Goal: Task Accomplishment & Management: Manage account settings

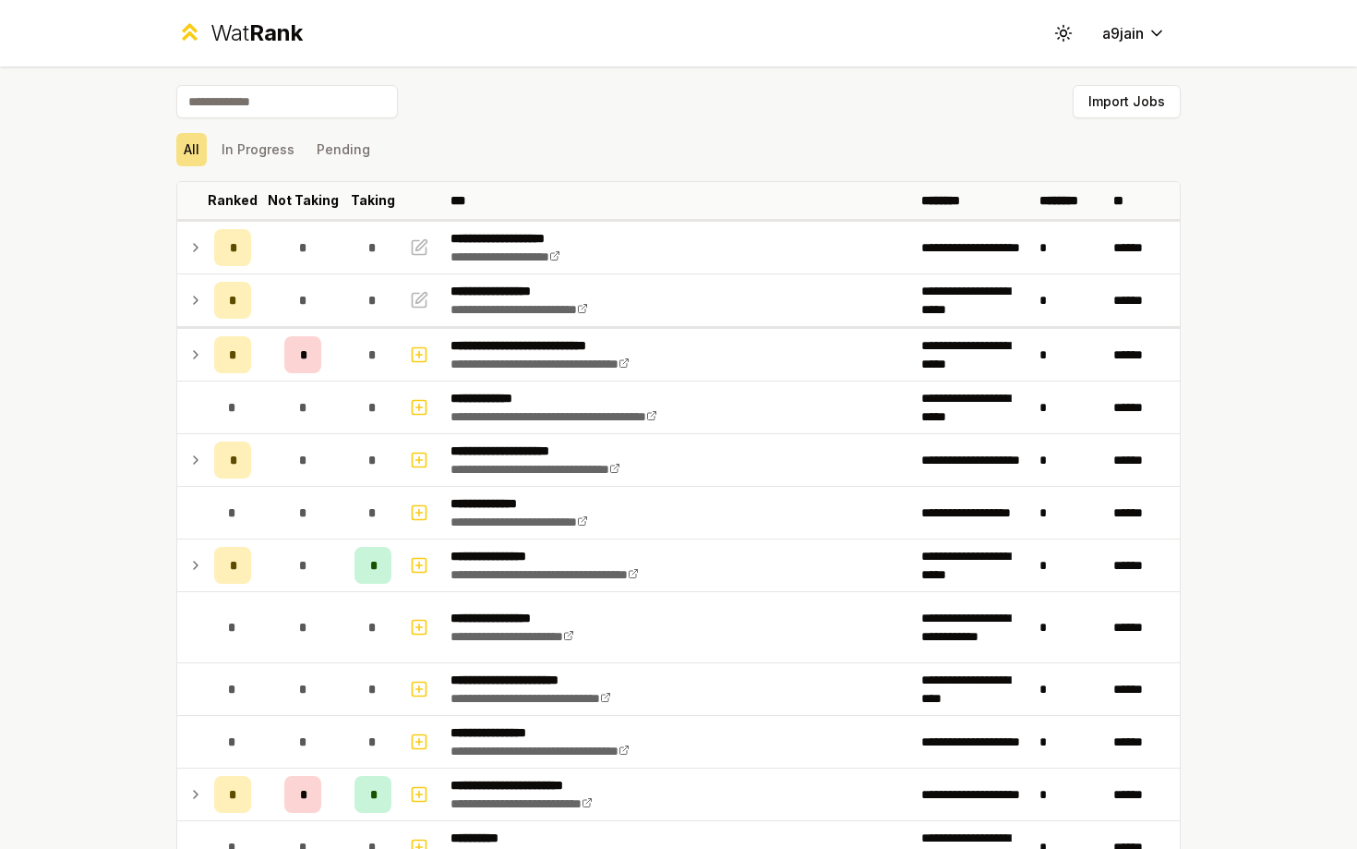
scroll to position [328, 0]
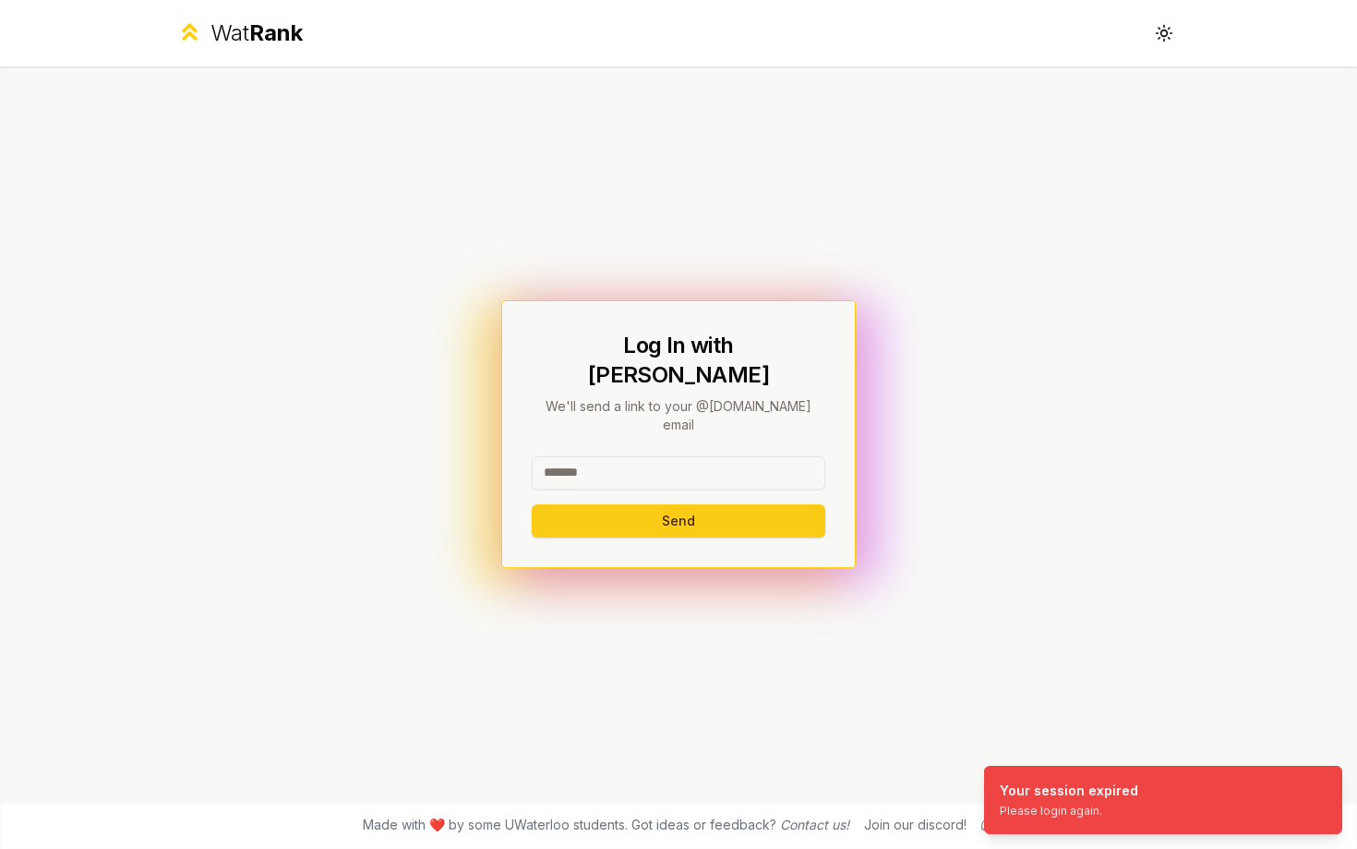
click at [740, 456] on input at bounding box center [679, 472] width 294 height 33
type input "******"
click at [532, 504] on button "Send" at bounding box center [679, 520] width 294 height 33
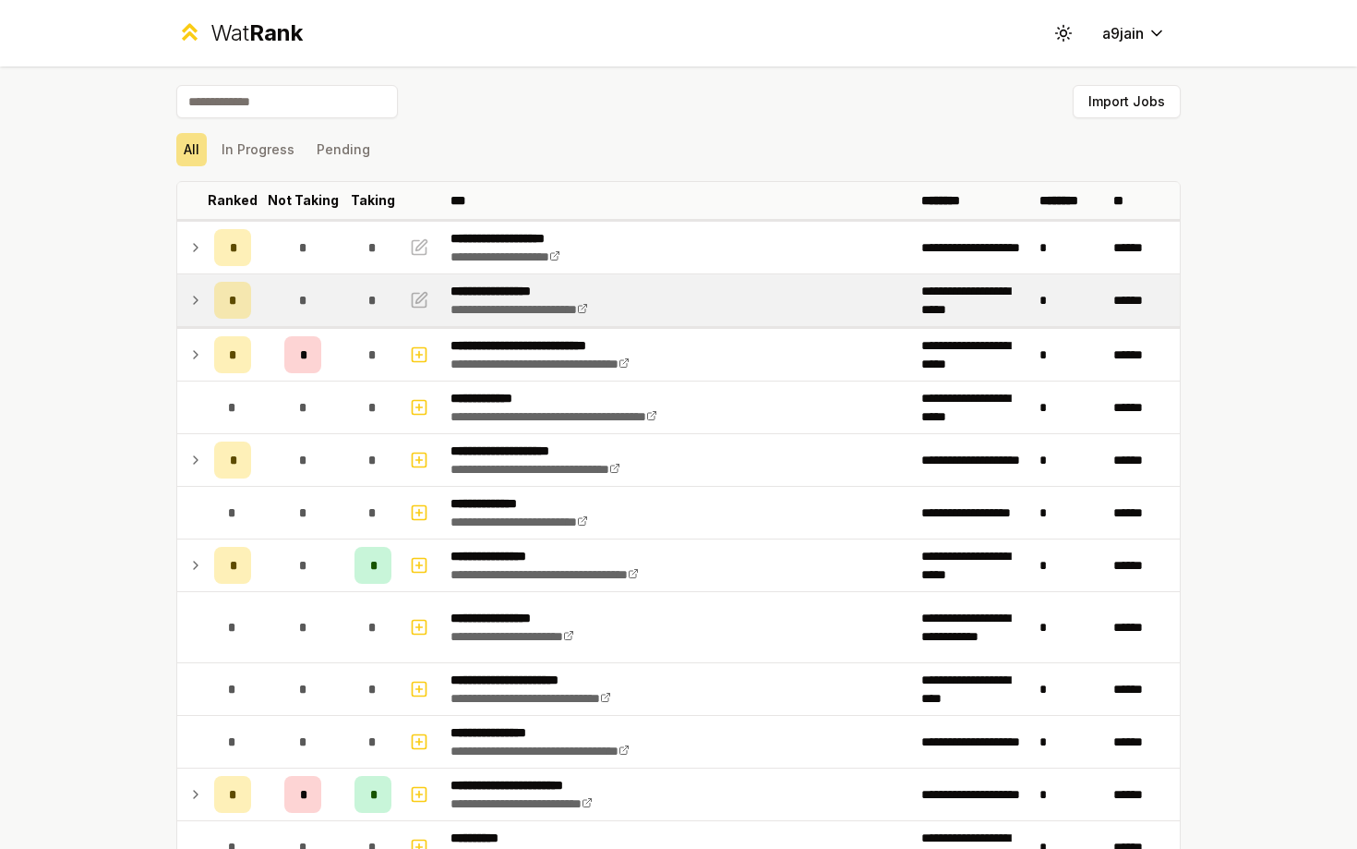
click at [185, 298] on td at bounding box center [192, 300] width 30 height 52
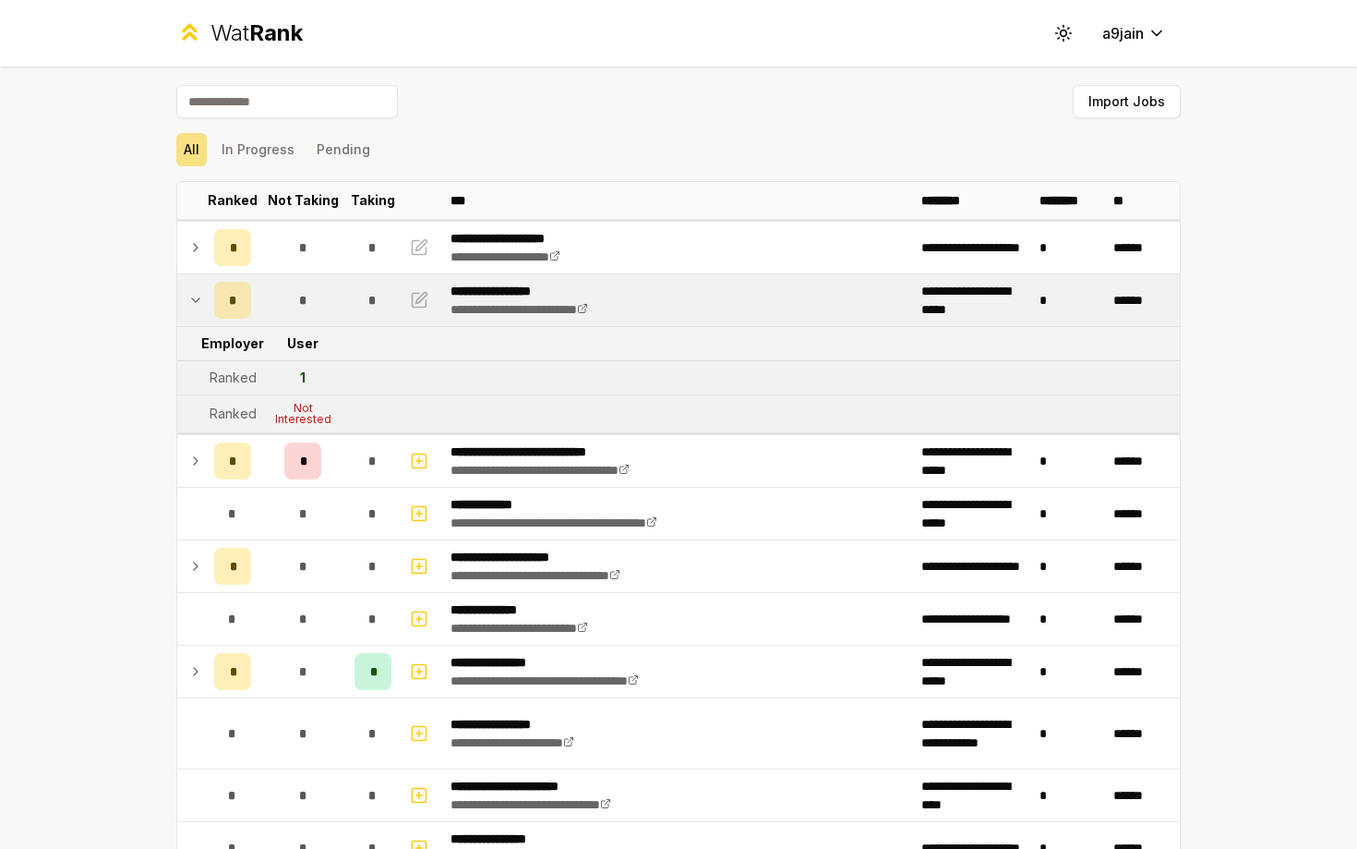
click at [190, 298] on icon at bounding box center [195, 300] width 15 height 22
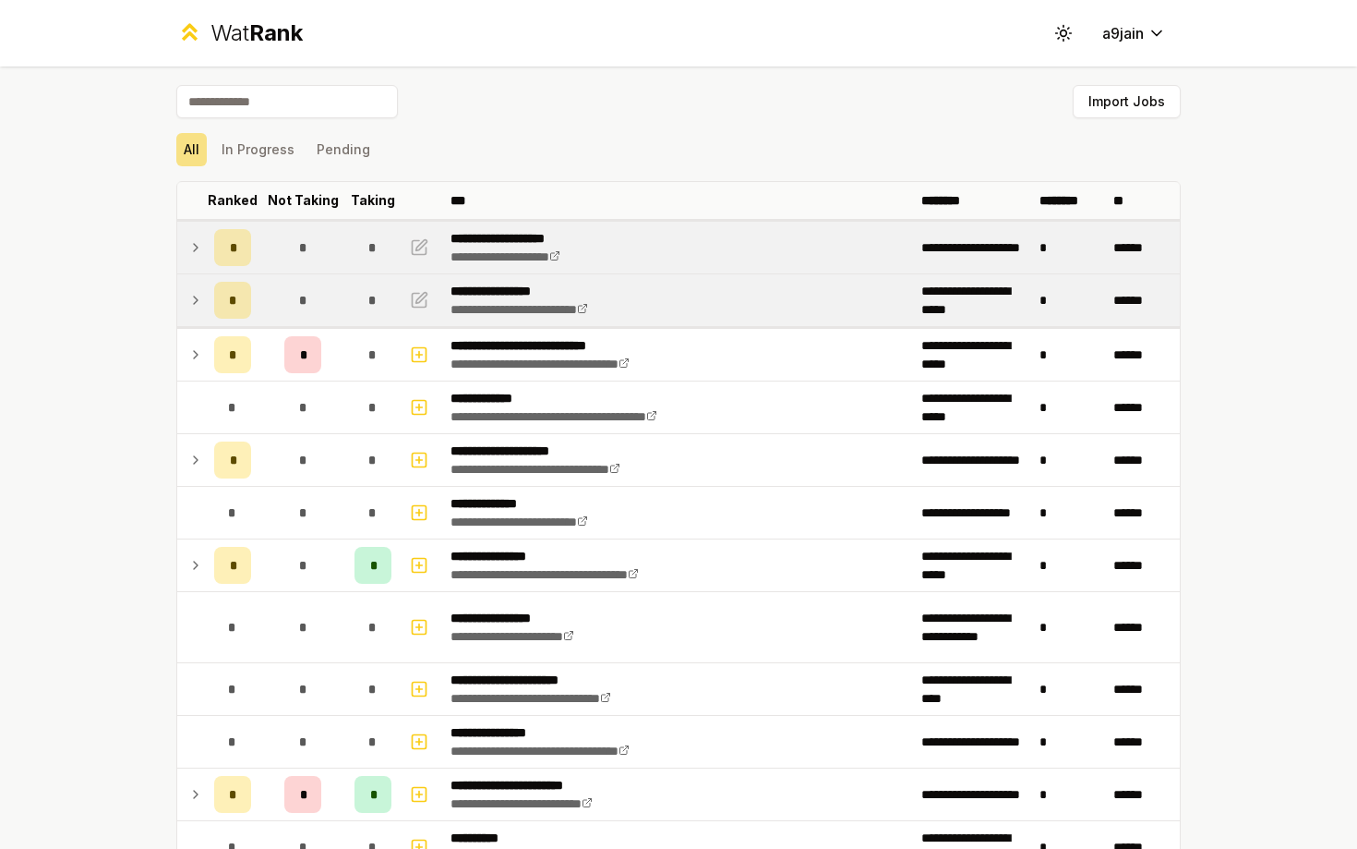
click at [190, 250] on icon at bounding box center [195, 247] width 15 height 22
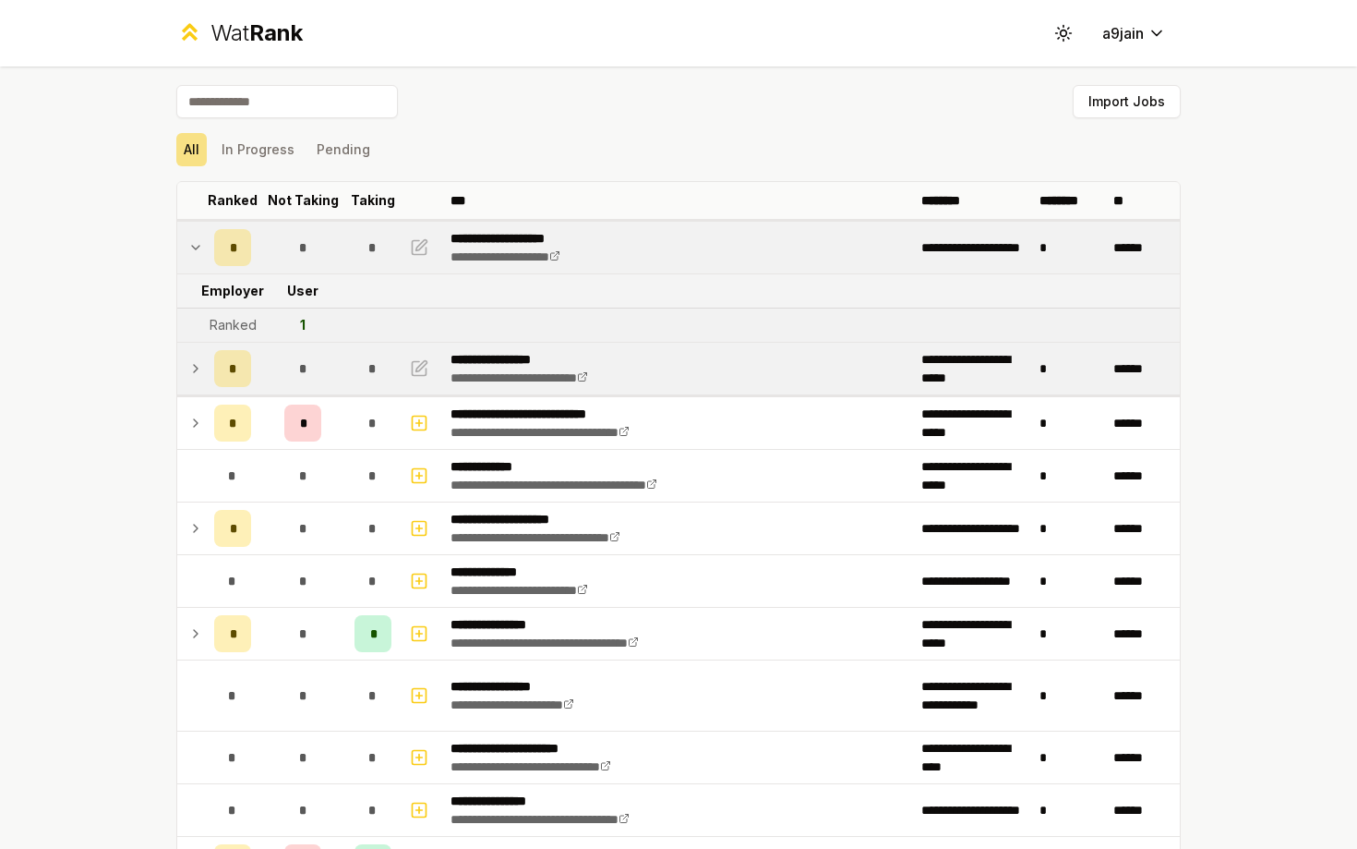
click at [190, 250] on icon at bounding box center [195, 247] width 15 height 22
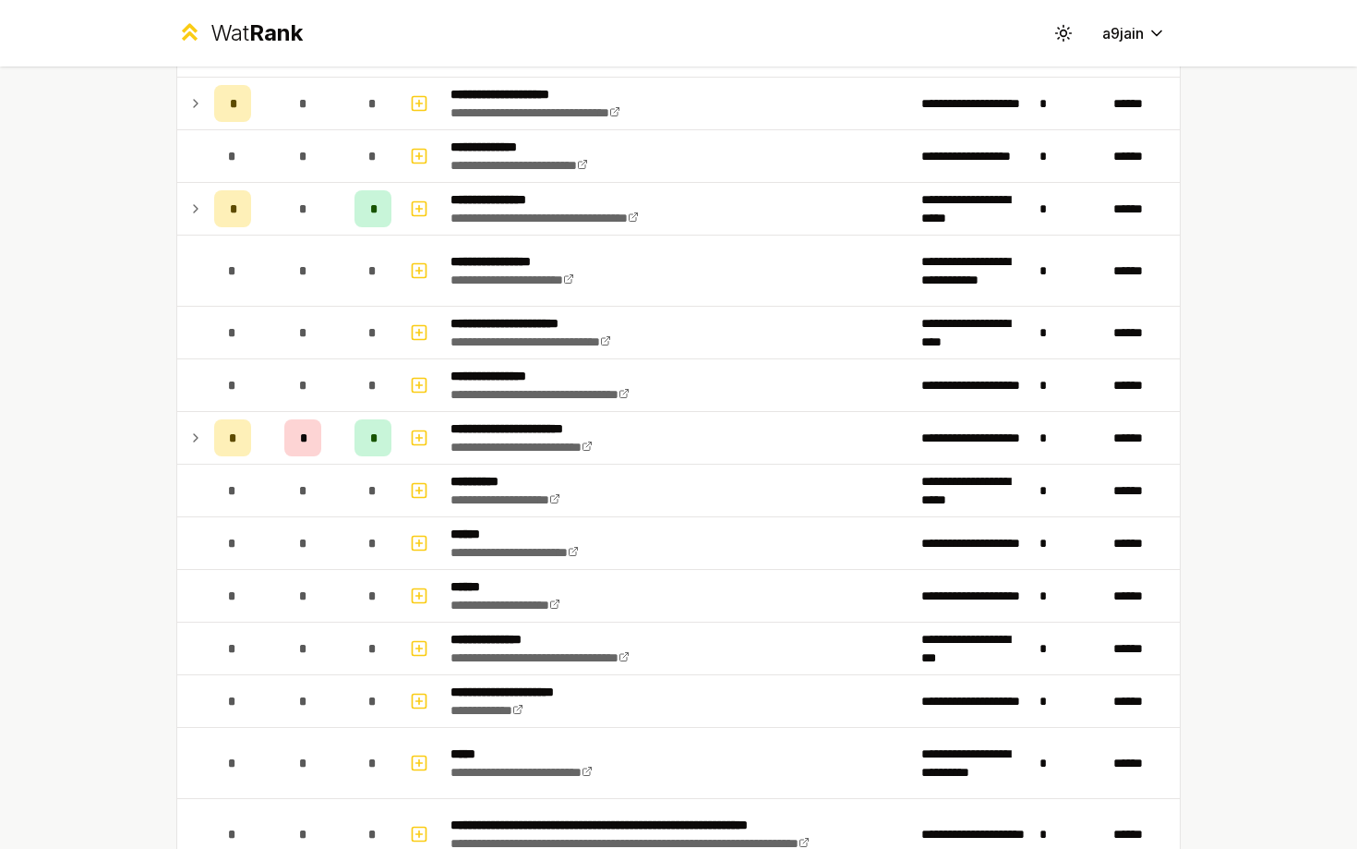
scroll to position [680, 0]
